Goal: Task Accomplishment & Management: Complete application form

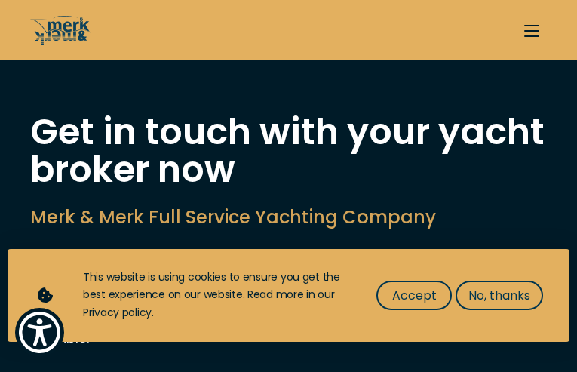
type input "lsWJaELW"
type input "MdYviDrFhZzZL"
type input "[EMAIL_ADDRESS][DOMAIN_NAME]"
type input "6610380018"
select select "buy"
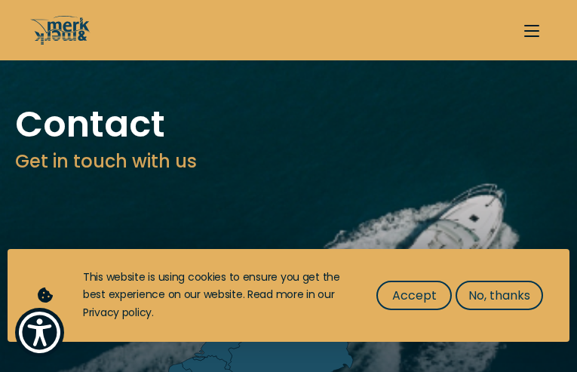
type input "lbWITsWl"
type input "SpozQocCHSoXmSYA"
type input "[EMAIL_ADDRESS][DOMAIN_NAME]"
type input "4471117246"
select select "manage"
